Goal: Information Seeking & Learning: Learn about a topic

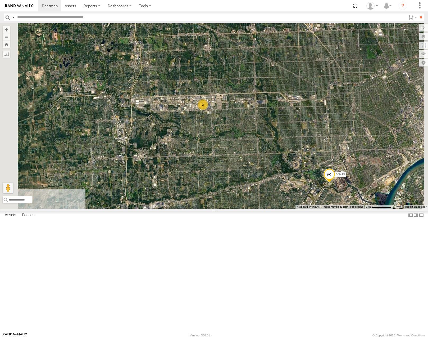
click at [0, 0] on span "Roadmap" at bounding box center [0, 0] width 0 height 0
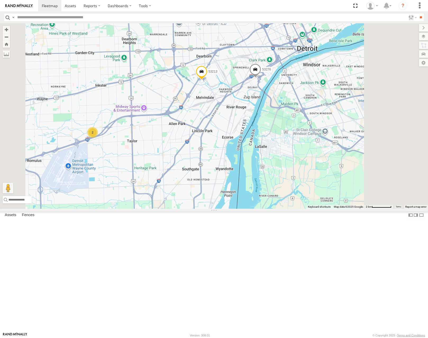
drag, startPoint x: 270, startPoint y: 174, endPoint x: 296, endPoint y: 162, distance: 29.3
click at [296, 162] on div "53269 53287 53258 53257 53132 53277 53213 53276 2 2" at bounding box center [214, 115] width 428 height 185
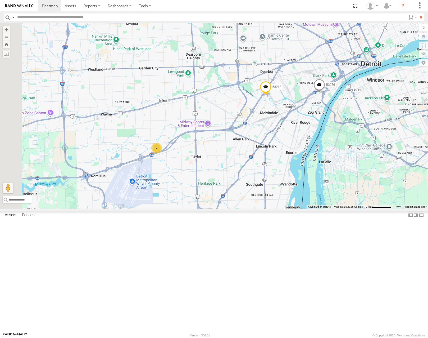
drag, startPoint x: 237, startPoint y: 143, endPoint x: 249, endPoint y: 160, distance: 21.1
click at [249, 160] on div "53269 53287 53258 53257 53132 53277 53213 53276 2 2" at bounding box center [214, 115] width 428 height 185
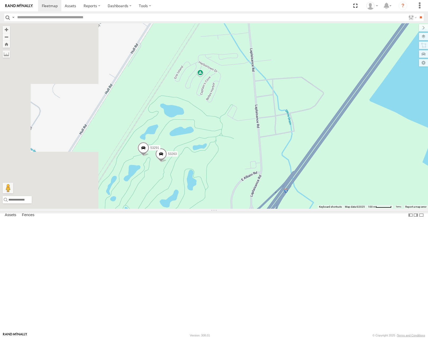
drag, startPoint x: 228, startPoint y: 234, endPoint x: 249, endPoint y: 223, distance: 23.4
click at [248, 208] on div "53269 53287 53258 53257 53132 53277 53213 53276 53263 53291" at bounding box center [214, 115] width 428 height 185
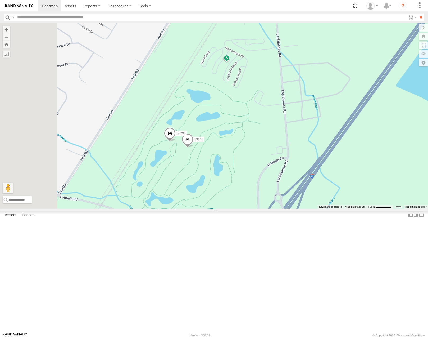
click at [0, 0] on span "Satellite" at bounding box center [0, 0] width 0 height 0
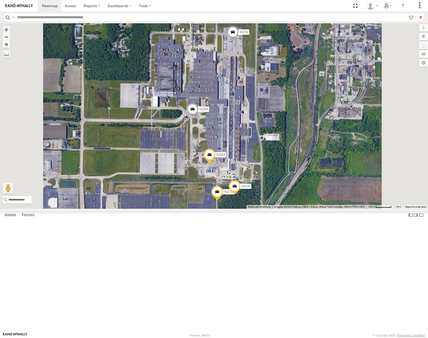
drag, startPoint x: 324, startPoint y: 173, endPoint x: 327, endPoint y: 164, distance: 9.5
click at [327, 165] on div "53264 53216 53210 53212 53105 53249 53283 53134 53271 53280 53229 53132 53287 5…" at bounding box center [214, 115] width 428 height 185
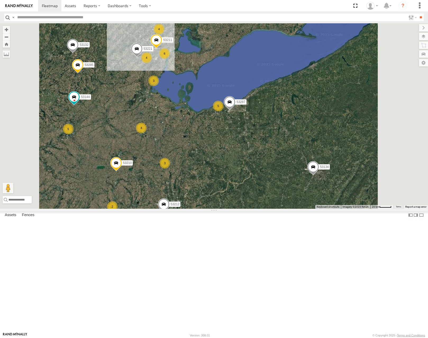
drag, startPoint x: 178, startPoint y: 172, endPoint x: 298, endPoint y: 175, distance: 119.6
click at [298, 175] on div "29 5 3 53106 4 3 53285 4 5 53287 53210 6 53239 4 53212 53221 53257 2 53132 2 53…" at bounding box center [214, 115] width 428 height 185
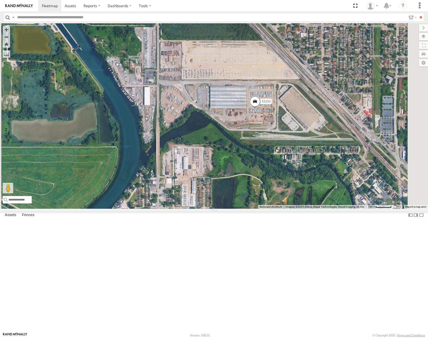
drag, startPoint x: 336, startPoint y: 152, endPoint x: 338, endPoint y: 180, distance: 27.9
click at [338, 180] on div "53106 53285 53287 53210 53239 53212 53221 53257 53132 53249 53211 53134 53144 5…" at bounding box center [214, 115] width 428 height 185
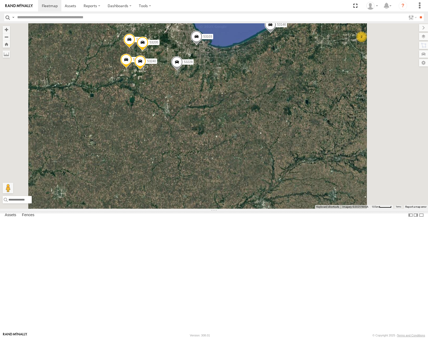
drag, startPoint x: 329, startPoint y: 100, endPoint x: 261, endPoint y: 121, distance: 71.7
click at [261, 121] on div "53103 53242 53229 2 2 53290 53245 53240 53146 53205 53228" at bounding box center [214, 115] width 428 height 185
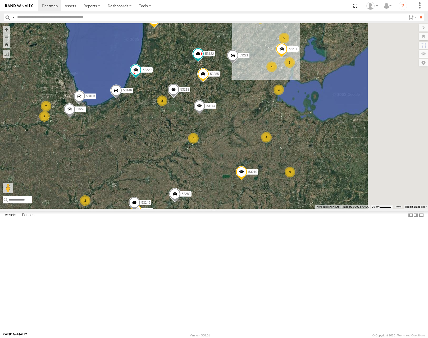
drag, startPoint x: 285, startPoint y: 128, endPoint x: 280, endPoint y: 131, distance: 6.5
click at [280, 131] on div "53103 53149 53229 53245 53146 53228 29 2 5 53271 3 53280 53216 2 53106 4 53247 …" at bounding box center [214, 115] width 428 height 185
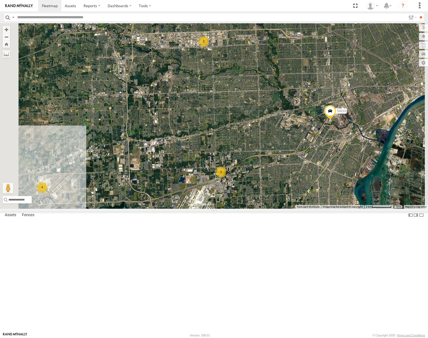
drag, startPoint x: 341, startPoint y: 169, endPoint x: 315, endPoint y: 134, distance: 43.6
click at [316, 135] on div "53103 53149 53229 53245 53146 53228 53271 53280 53216 53106 53247 53285 53210 5…" at bounding box center [214, 115] width 428 height 185
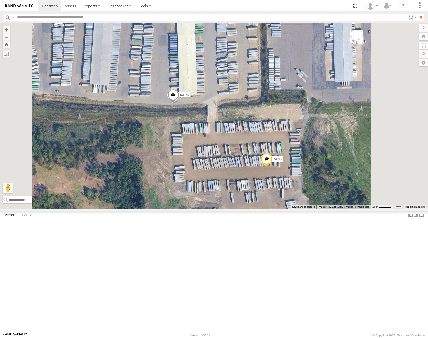
drag, startPoint x: 244, startPoint y: 193, endPoint x: 257, endPoint y: 194, distance: 13.3
click at [257, 194] on div "53103 53149 53229 53245 53146 53228 53271 53280 53216 53106 53247 53285 53210 5…" at bounding box center [214, 115] width 428 height 185
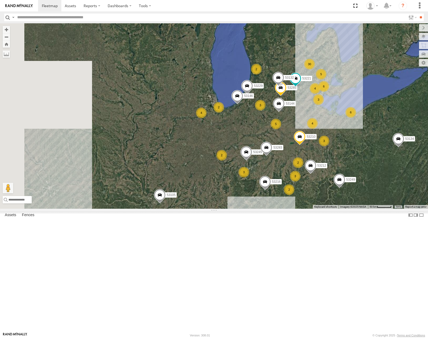
drag, startPoint x: 331, startPoint y: 214, endPoint x: 364, endPoint y: 202, distance: 35.8
click at [306, 145] on span at bounding box center [300, 138] width 12 height 14
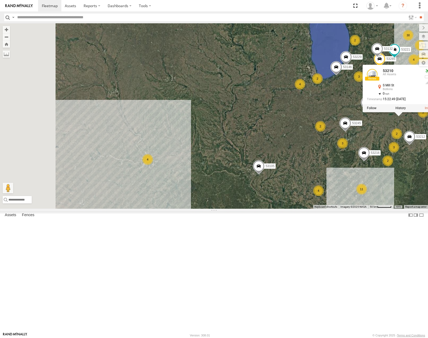
drag, startPoint x: 243, startPoint y: 222, endPoint x: 251, endPoint y: 220, distance: 8.0
click at [251, 208] on div "53285 53229 53210 53221 53132 53245 53283 53134 53144 30 3 4 5 2 3 53216 4 2 11…" at bounding box center [214, 115] width 428 height 185
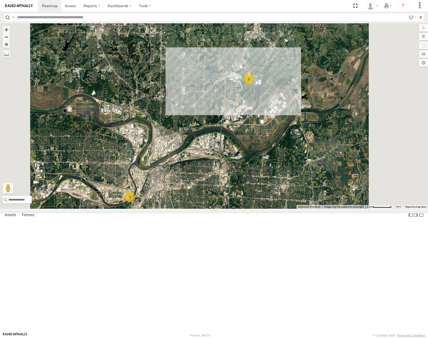
drag, startPoint x: 272, startPoint y: 195, endPoint x: 269, endPoint y: 208, distance: 12.8
click at [269, 208] on div "53285 53229 53210 53221 53132 53245 53283 53134 53144 53216 53212 53105 53249 5…" at bounding box center [214, 115] width 428 height 185
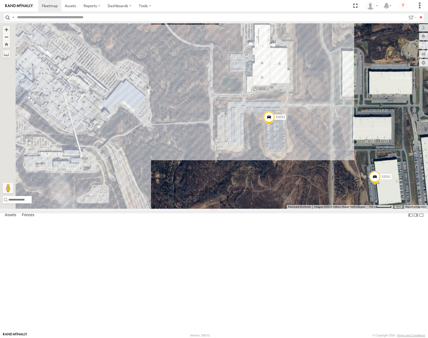
drag, startPoint x: 325, startPoint y: 162, endPoint x: 385, endPoint y: 199, distance: 71.0
click at [386, 198] on div "53285 53229 53210 53221 53132 53245 53283 53134 53144 53216 53212 53105 53249 5…" at bounding box center [214, 115] width 428 height 185
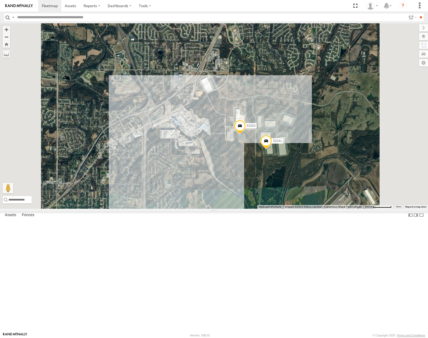
drag, startPoint x: 359, startPoint y: 198, endPoint x: 317, endPoint y: 198, distance: 42.1
click at [317, 198] on div "53253 53241" at bounding box center [214, 115] width 428 height 185
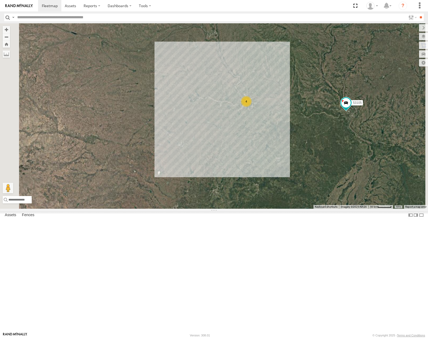
drag, startPoint x: 368, startPoint y: 143, endPoint x: 224, endPoint y: 155, distance: 144.5
click at [224, 156] on div "53105 4" at bounding box center [214, 115] width 428 height 185
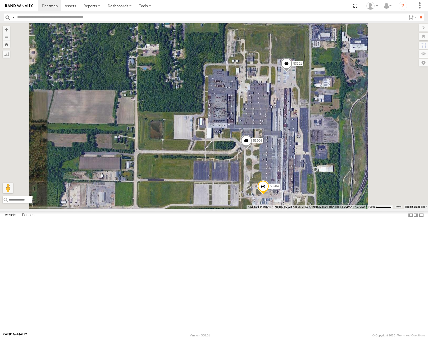
drag, startPoint x: 382, startPoint y: 186, endPoint x: 374, endPoint y: 162, distance: 25.1
click at [374, 164] on div "53105 53216 53210 53249 53264 53134 53215 53285 53212 53221 53132 53218 53283 5…" at bounding box center [214, 115] width 428 height 185
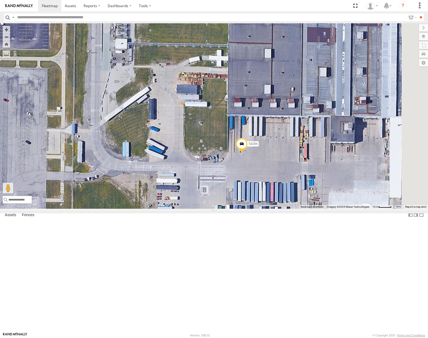
drag, startPoint x: 355, startPoint y: 185, endPoint x: 341, endPoint y: 185, distance: 13.8
click at [341, 185] on div "53105 53216 53210 53249 53264 53134 53215 53285 53212 53221 53132 53218 53283 5…" at bounding box center [214, 115] width 428 height 185
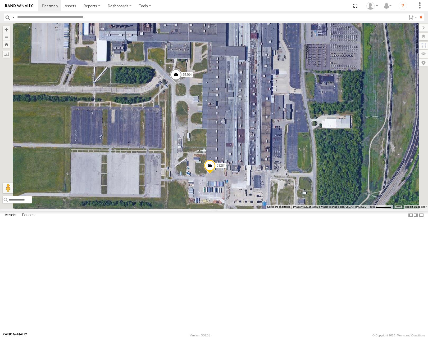
drag, startPoint x: 314, startPoint y: 133, endPoint x: 307, endPoint y: 170, distance: 37.6
click at [307, 170] on div "53105 53216 53210 53249 53264 53134 53215 53285 53212 53221 53132 53218 53283 5…" at bounding box center [214, 115] width 428 height 185
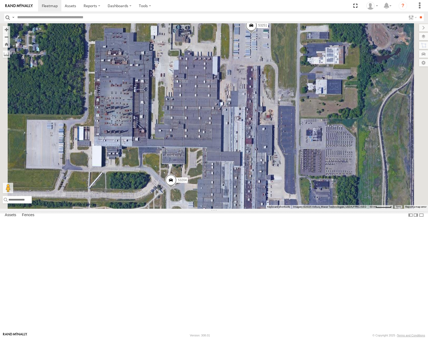
click at [257, 34] on span at bounding box center [252, 27] width 12 height 14
click at [259, 28] on label at bounding box center [253, 26] width 10 height 4
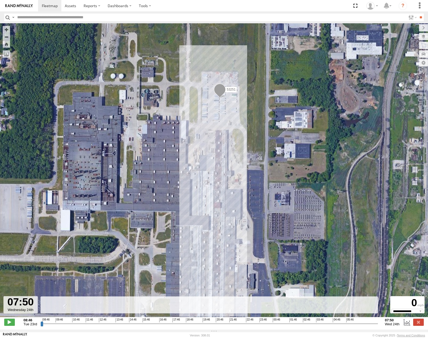
drag, startPoint x: 41, startPoint y: 326, endPoint x: 388, endPoint y: 335, distance: 347.6
type input "**********"
click at [378, 326] on input "range" at bounding box center [209, 323] width 338 height 5
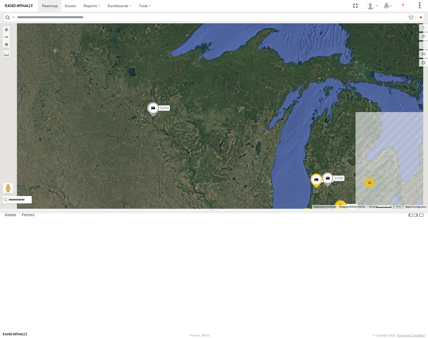
drag, startPoint x: 286, startPoint y: 200, endPoint x: 293, endPoint y: 141, distance: 59.8
click at [292, 147] on div "53215 53216 53210 53105 53249 53264 53134 10 5 53271 53280 4 53285 2 2 2 2 2 53…" at bounding box center [214, 115] width 428 height 185
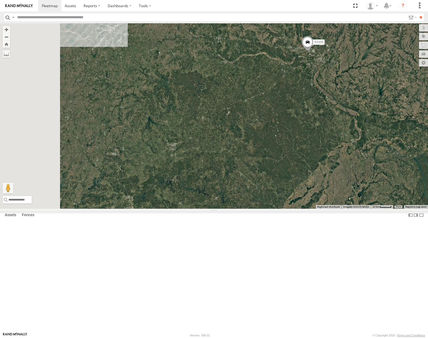
drag, startPoint x: 282, startPoint y: 133, endPoint x: 289, endPoint y: 135, distance: 7.4
click at [289, 135] on div "53215 53216 53210 53105 53249 53264 53134 53271 53280 53285 53218 53283 53144" at bounding box center [214, 115] width 428 height 185
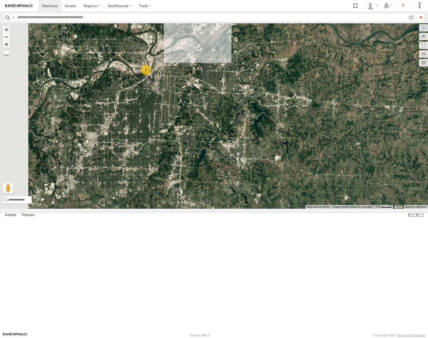
drag, startPoint x: 220, startPoint y: 91, endPoint x: 308, endPoint y: 152, distance: 107.2
click at [308, 152] on div "53215 53216 53210 53105 53249 53264 53134 53271 53280 53285 53218 53283 53144 2" at bounding box center [214, 115] width 428 height 185
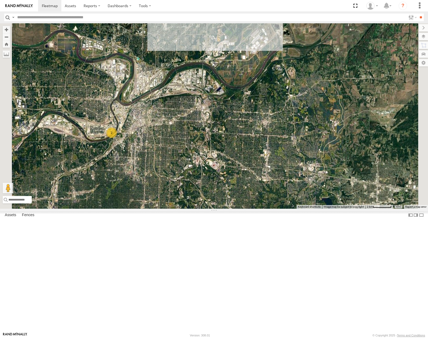
drag, startPoint x: 276, startPoint y: 100, endPoint x: 278, endPoint y: 164, distance: 63.6
click at [278, 164] on div "53215 53216 53210 53105 53249 53264 53134 53271 53280 53285 53218 53283 53144 2…" at bounding box center [214, 115] width 428 height 185
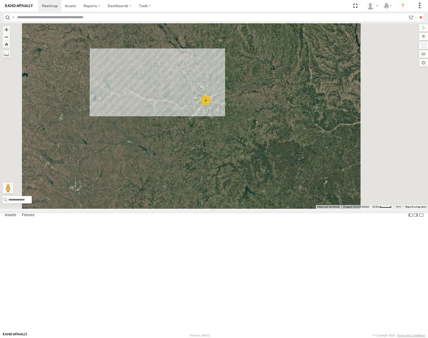
drag, startPoint x: 378, startPoint y: 106, endPoint x: 279, endPoint y: 148, distance: 107.9
click at [280, 148] on div "4" at bounding box center [214, 115] width 428 height 185
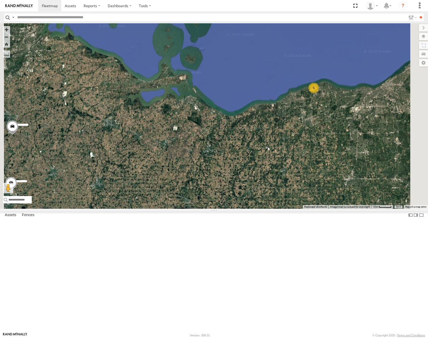
drag, startPoint x: 365, startPoint y: 154, endPoint x: 349, endPoint y: 166, distance: 19.6
click at [344, 167] on div "53215 53216 53210 53105 53287 53249 53264 53134 53271 53280 53262 53285 53229 5…" at bounding box center [214, 115] width 428 height 185
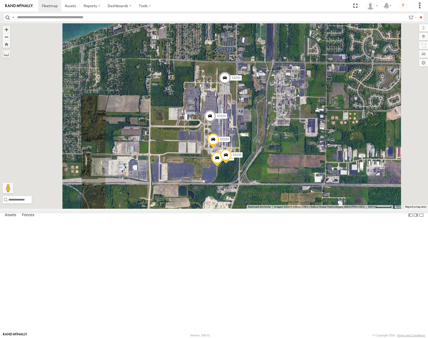
drag, startPoint x: 330, startPoint y: 164, endPoint x: 335, endPoint y: 158, distance: 7.7
click at [335, 158] on div "53215 53216 53210 53105 53287 53249 53264 53134 53271 53280 53262 53285 53229 5…" at bounding box center [214, 115] width 428 height 185
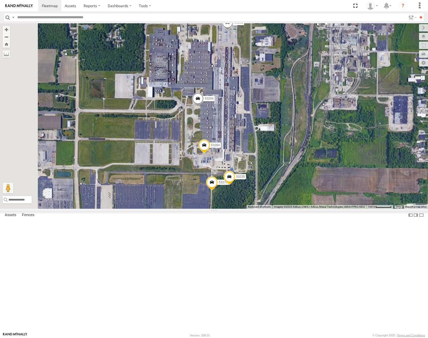
drag, startPoint x: 319, startPoint y: 181, endPoint x: 338, endPoint y: 152, distance: 34.8
click at [337, 155] on div "53215 53216 53210 53105 53287 53249 53264 53134 53271 53280 53262 53285 53229 5…" at bounding box center [214, 115] width 428 height 185
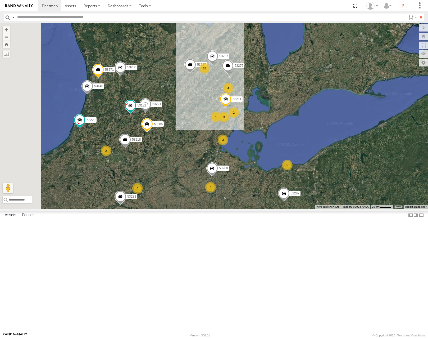
drag, startPoint x: 253, startPoint y: 110, endPoint x: 298, endPoint y: 184, distance: 87.1
click at [229, 122] on div "3" at bounding box center [224, 117] width 11 height 11
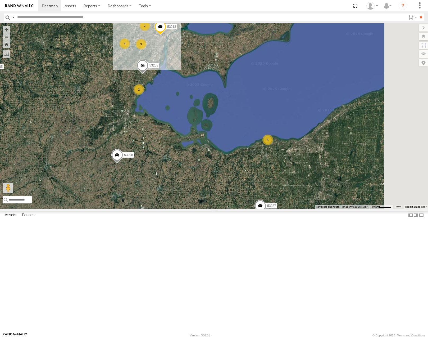
drag, startPoint x: 373, startPoint y: 243, endPoint x: 332, endPoint y: 143, distance: 107.7
click at [333, 145] on div "53215 53216 53210 53105 53287 53249 53264 53134 53271 53280 53262 53285 53229 5…" at bounding box center [214, 115] width 428 height 185
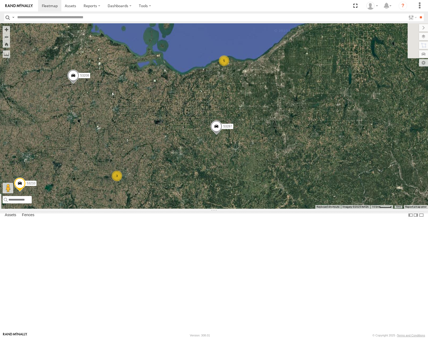
drag, startPoint x: 320, startPoint y: 124, endPoint x: 354, endPoint y: 239, distance: 119.7
click at [356, 208] on div "53215 53216 53210 53105 53287 53249 53264 53134 53271 53280 53262 53285 53229 5…" at bounding box center [214, 115] width 428 height 185
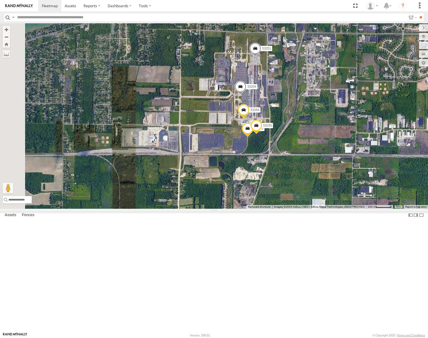
drag, startPoint x: 345, startPoint y: 196, endPoint x: 367, endPoint y: 181, distance: 26.9
click at [367, 181] on div "53215 53216 53210 53105 53287 53249 53264 53134 53271 53280 53262 53285 53229 5…" at bounding box center [214, 115] width 428 height 185
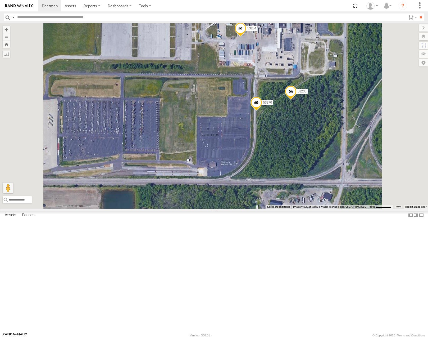
click at [262, 111] on span at bounding box center [257, 104] width 12 height 14
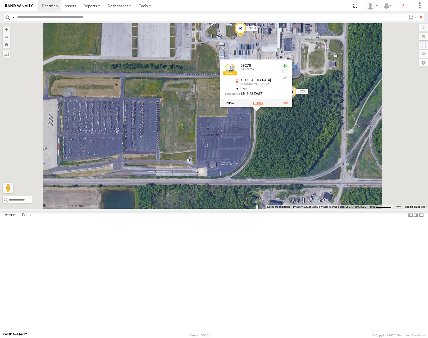
click at [264, 105] on label at bounding box center [258, 103] width 10 height 4
type input "**********"
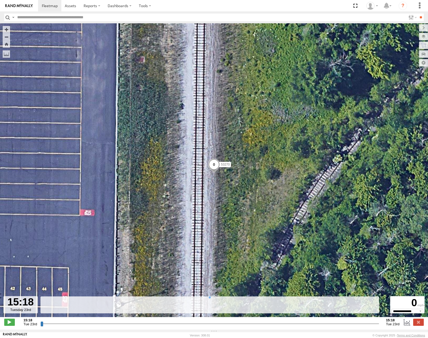
drag, startPoint x: 42, startPoint y: 326, endPoint x: 204, endPoint y: 299, distance: 163.9
click at [197, 321] on input "range" at bounding box center [209, 323] width 339 height 5
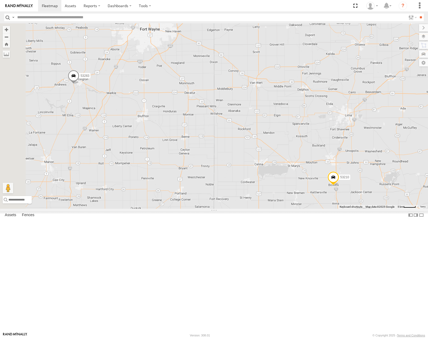
drag, startPoint x: 234, startPoint y: 128, endPoint x: 261, endPoint y: 167, distance: 48.2
click at [261, 167] on div "53264 53105 53249 53134 53215 53216 53229 53287 53210 53271 53280 53262 53285 5…" at bounding box center [214, 115] width 428 height 185
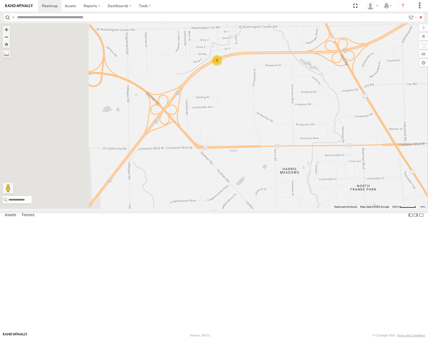
drag, startPoint x: 218, startPoint y: 108, endPoint x: 268, endPoint y: 145, distance: 62.2
click at [268, 145] on div "53264 53105 53249 53134 53215 53216 53229 53287 53210 53271 53280 53262 53285 5…" at bounding box center [214, 115] width 428 height 185
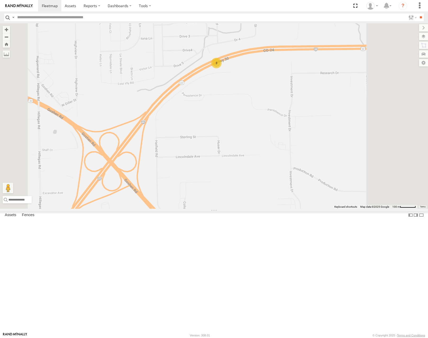
drag, startPoint x: 246, startPoint y: 123, endPoint x: 376, endPoint y: 194, distance: 148.0
click at [376, 194] on div "53264 53105 53249 53134 53215 53216 53229 53287 53210 53271 53280 53262 53285 5…" at bounding box center [214, 115] width 428 height 185
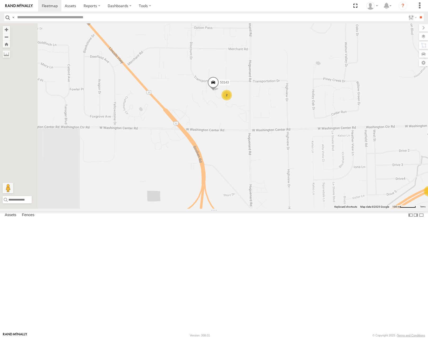
drag, startPoint x: 262, startPoint y: 124, endPoint x: 321, endPoint y: 169, distance: 73.8
click at [324, 173] on div "53264 53105 53249 53134 53215 53216 53229 53287 53210 53271 53280 53262 53285 5…" at bounding box center [214, 115] width 428 height 185
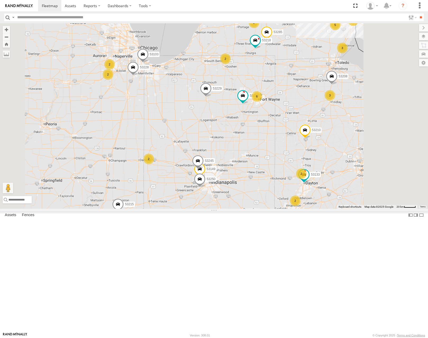
drag, startPoint x: 372, startPoint y: 83, endPoint x: 332, endPoint y: 122, distance: 56.0
click at [349, 126] on div "53215 4 6 3 53216 2 2 8 53230 53149 53262 3 53247 53285 5 53229 53210 2 4 53103…" at bounding box center [214, 115] width 428 height 185
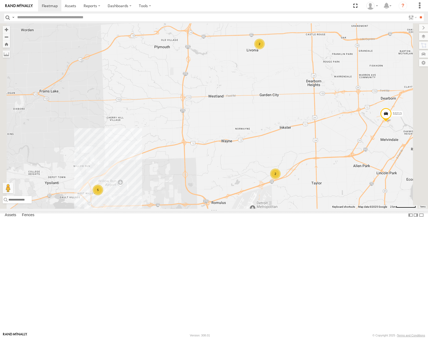
drag, startPoint x: 342, startPoint y: 158, endPoint x: 346, endPoint y: 111, distance: 46.7
click at [346, 112] on div "53215 53262 53229 53210 53280 53272 53287 53105 53249 53276 53216 53149 53285 5…" at bounding box center [214, 115] width 428 height 185
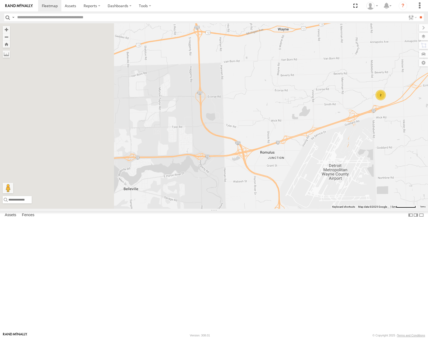
drag, startPoint x: 414, startPoint y: 146, endPoint x: 409, endPoint y: 147, distance: 5.6
click at [421, 147] on div "53215 53262 53229 53210 53280 53272 53287 53105 53249 53276 53216 53149 53285 5…" at bounding box center [214, 115] width 428 height 185
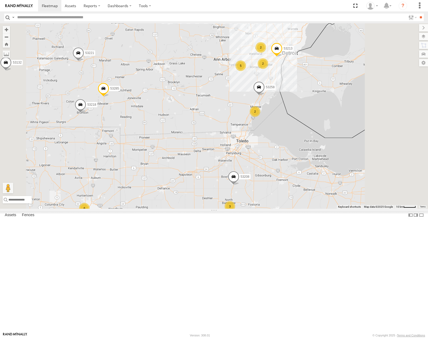
drag, startPoint x: 380, startPoint y: 213, endPoint x: 277, endPoint y: 183, distance: 106.7
click at [280, 185] on div "53280 53272 53149 53285 53229 53287 53210 53250 53221 53257 53133 53132 53260 5…" at bounding box center [214, 115] width 428 height 185
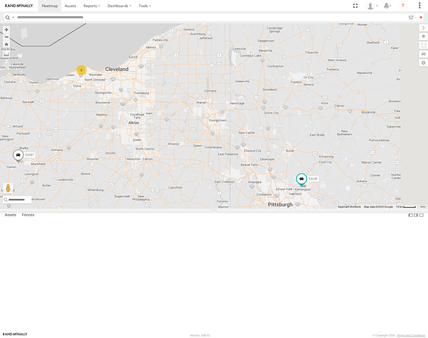
drag, startPoint x: 222, startPoint y: 139, endPoint x: 281, endPoint y: 171, distance: 67.4
click at [281, 171] on div "53280 53272 53149 53285 53229 53287 53210 53250 53221 53257 53133 53132 53260 5…" at bounding box center [214, 115] width 428 height 185
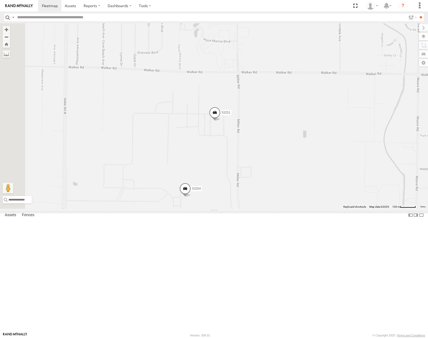
drag, startPoint x: 296, startPoint y: 237, endPoint x: 315, endPoint y: 208, distance: 35.0
click at [314, 208] on div "53280 53272 53149 53285 53229 53287 53210 53250 53221 53257 53133 53132 53260 5…" at bounding box center [214, 115] width 428 height 185
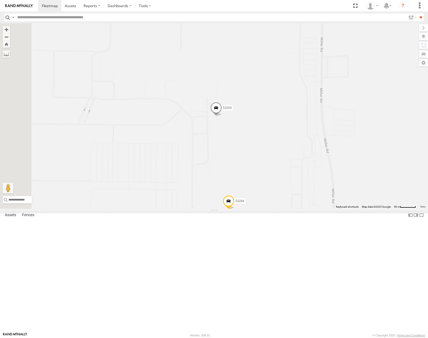
drag, startPoint x: 309, startPoint y: 208, endPoint x: 334, endPoint y: 165, distance: 49.9
click at [333, 166] on div "53280 53272 53149 53285 53229 53287 53210 53250 53221 53257 53133 53132 53260 5…" at bounding box center [214, 115] width 428 height 185
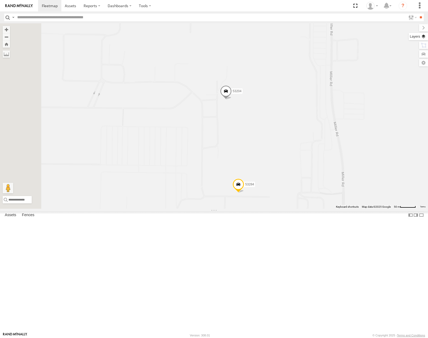
click at [426, 35] on label at bounding box center [418, 36] width 19 height 7
click at [0, 0] on span "Basemaps" at bounding box center [0, 0] width 0 height 0
click at [0, 0] on span "Satellite" at bounding box center [0, 0] width 0 height 0
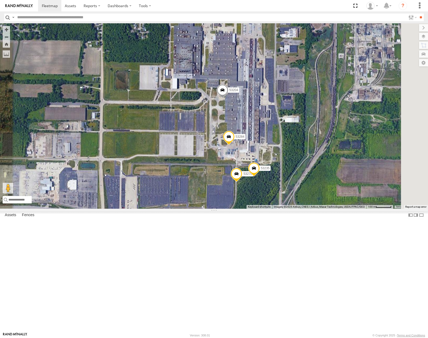
drag, startPoint x: 337, startPoint y: 164, endPoint x: 305, endPoint y: 162, distance: 31.3
click at [305, 162] on div "53280 53272 53149 53285 53229 53287 53210 53250 53221 53257 53133 53132 53260 5…" at bounding box center [214, 115] width 428 height 185
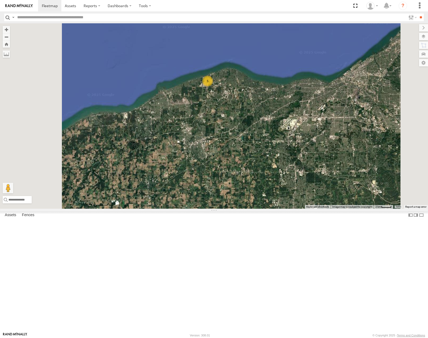
click at [0, 0] on span "Roadmap" at bounding box center [0, 0] width 0 height 0
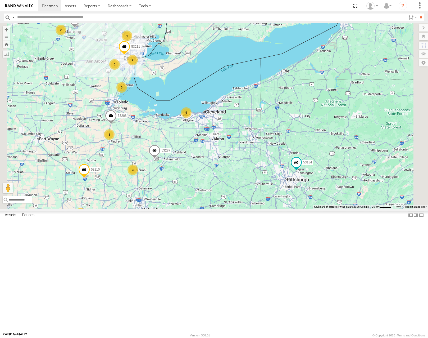
drag, startPoint x: 215, startPoint y: 170, endPoint x: 314, endPoint y: 173, distance: 99.0
click at [314, 173] on div "53287 26 3 53272 3 3 5 5 53210 4 2 4 53257 53133 2 53208 2 53249 53276 53211 53…" at bounding box center [214, 115] width 428 height 185
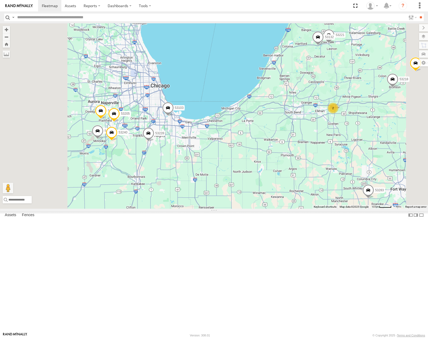
drag, startPoint x: 254, startPoint y: 197, endPoint x: 284, endPoint y: 197, distance: 29.9
click at [284, 197] on div "53287 53106 53272 53210 53257 53133 53208 53249 53276 53211 53134 53215 53280 5…" at bounding box center [214, 115] width 428 height 185
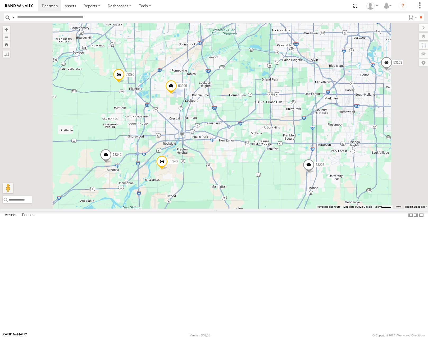
drag, startPoint x: 217, startPoint y: 176, endPoint x: 227, endPoint y: 174, distance: 9.5
click at [226, 174] on div "53287 53106 53272 53210 53257 53133 53208 53249 53276 53211 53134 53215 53280 5…" at bounding box center [214, 115] width 428 height 185
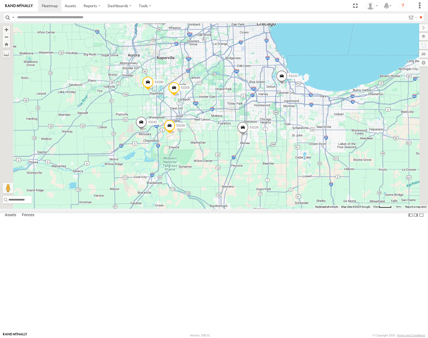
drag, startPoint x: 303, startPoint y: 177, endPoint x: 275, endPoint y: 168, distance: 29.1
click at [275, 168] on div "53287 53106 53272 53210 53257 53133 53208 53249 53276 53211 53134 53215 53280 5…" at bounding box center [214, 115] width 428 height 185
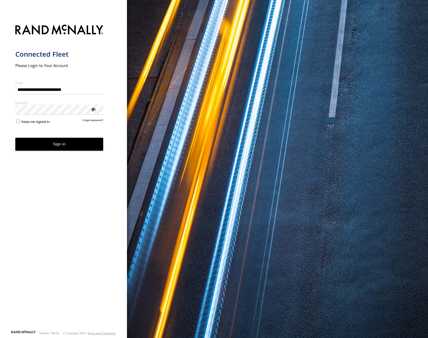
click at [52, 146] on button "Sign in" at bounding box center [59, 144] width 88 height 13
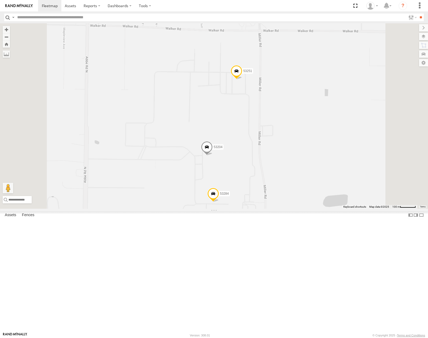
drag, startPoint x: 328, startPoint y: 206, endPoint x: 325, endPoint y: 168, distance: 38.2
click at [325, 168] on div "53264 53215 53229 53105 53249 53134 53287 53276 53272 53210 53257 53133 53208 5…" at bounding box center [214, 115] width 428 height 185
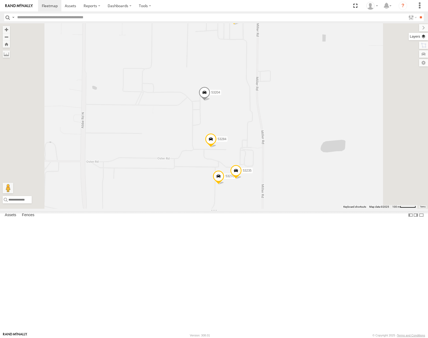
click at [422, 36] on label at bounding box center [418, 36] width 19 height 7
click at [0, 0] on span "Basemaps" at bounding box center [0, 0] width 0 height 0
click at [0, 0] on span "Satellite" at bounding box center [0, 0] width 0 height 0
